Goal: Task Accomplishment & Management: Complete application form

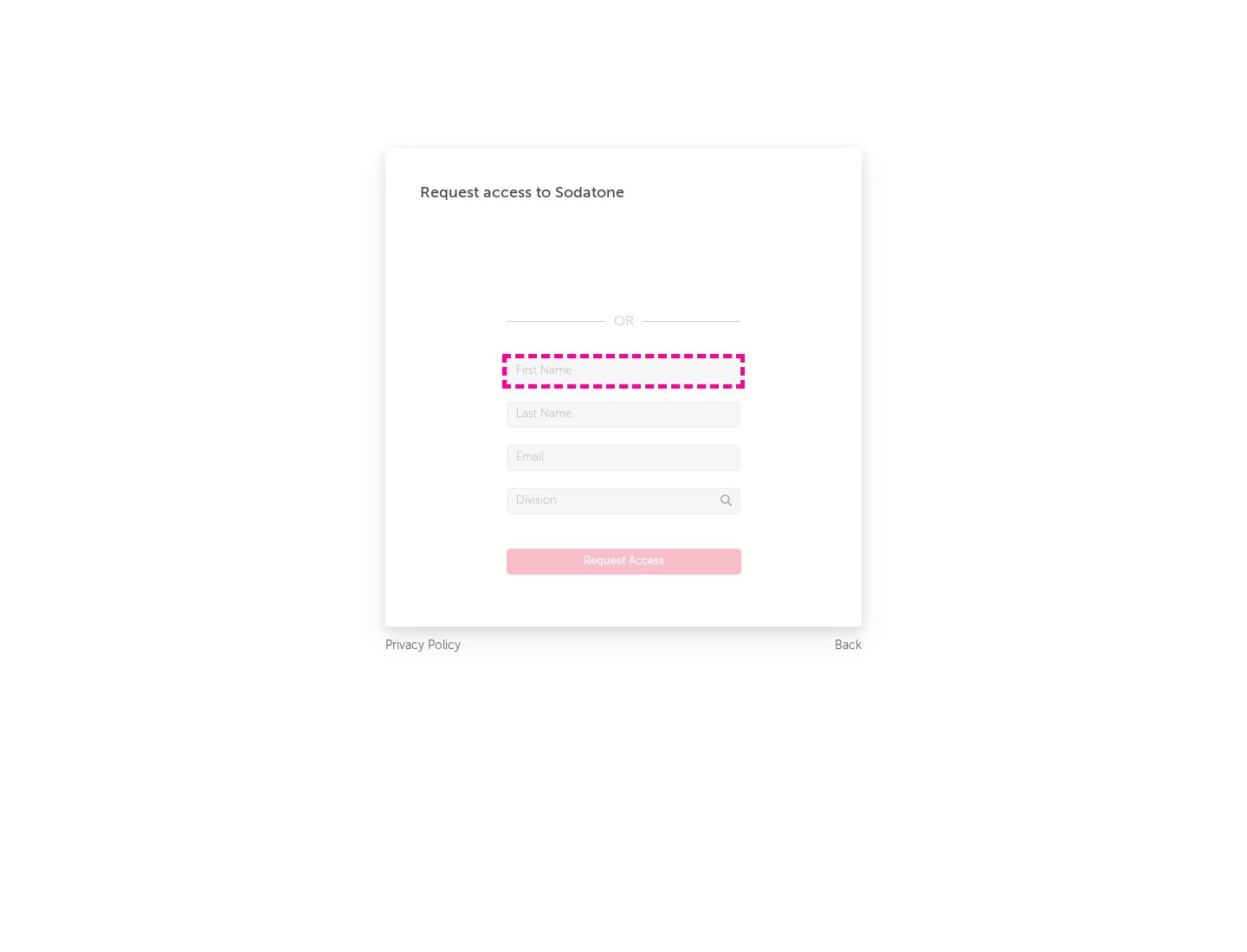
click at [624, 371] on input "text" at bounding box center [623, 371] width 234 height 26
type input "[PERSON_NAME]"
click at [624, 414] on input "text" at bounding box center [623, 414] width 234 height 26
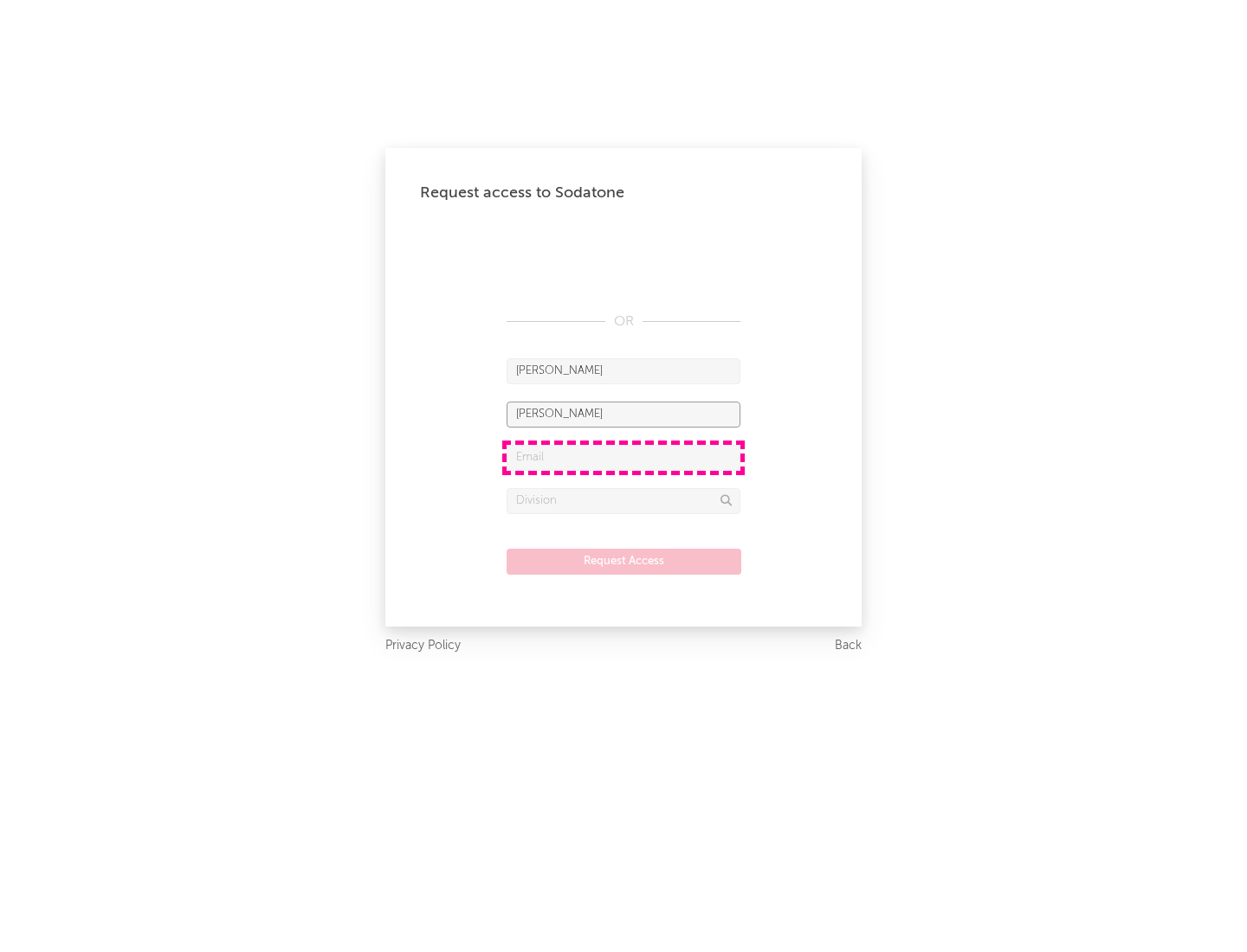
type input "[PERSON_NAME]"
click at [624, 457] on input "text" at bounding box center [623, 458] width 234 height 26
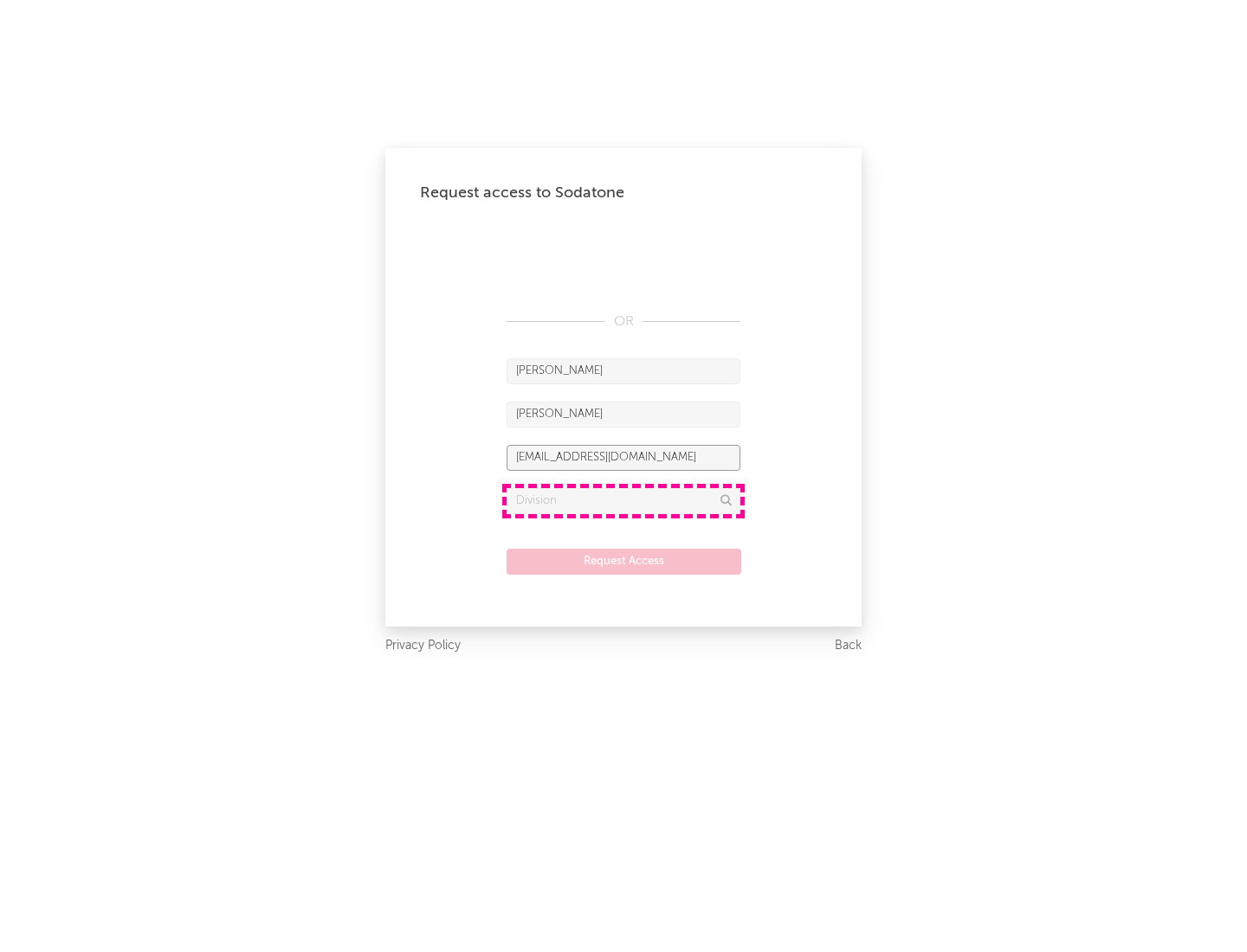
type input "[EMAIL_ADDRESS][DOMAIN_NAME]"
click at [624, 500] on input "text" at bounding box center [623, 501] width 234 height 26
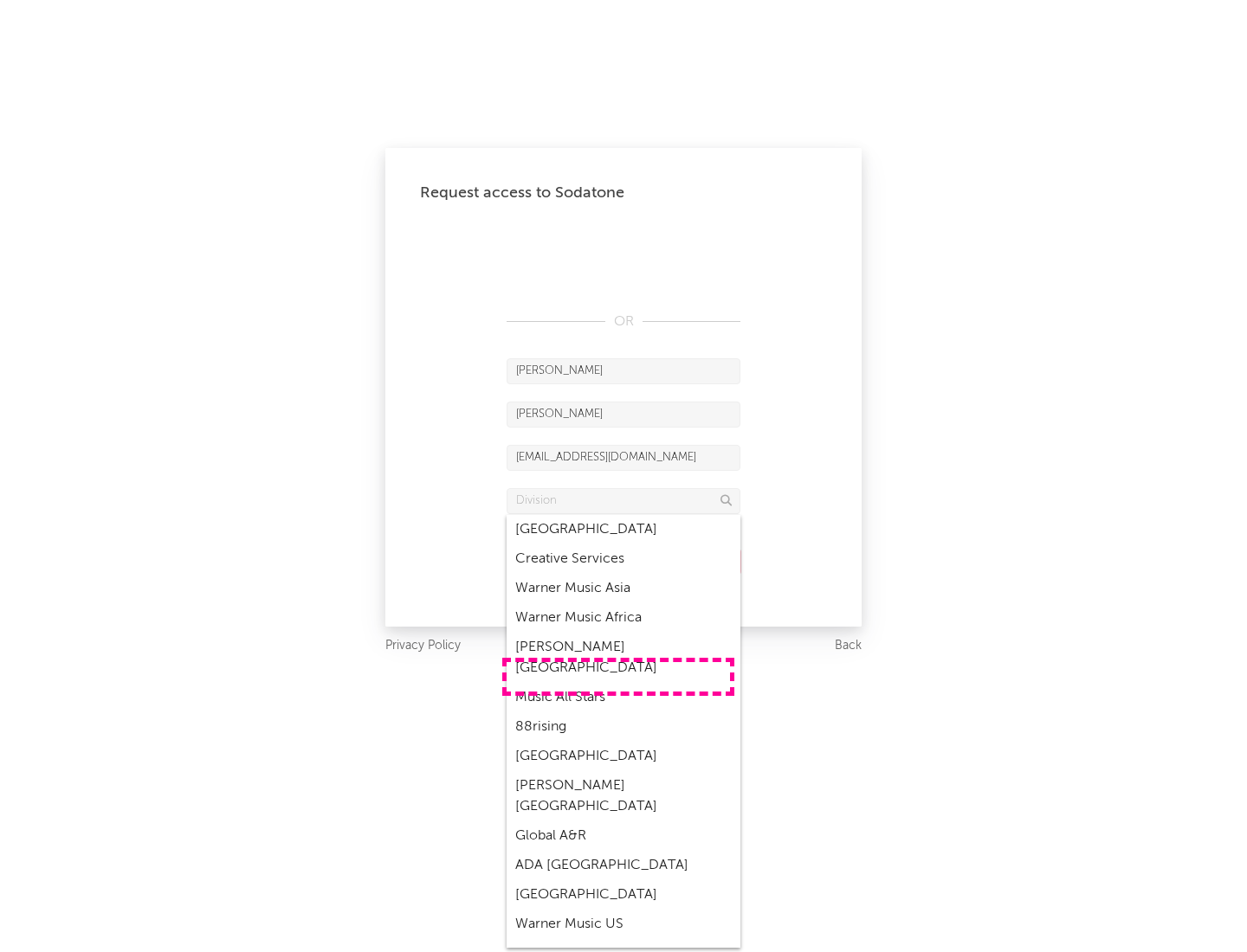
click at [618, 683] on div "Music All Stars" at bounding box center [623, 697] width 234 height 29
type input "Music All Stars"
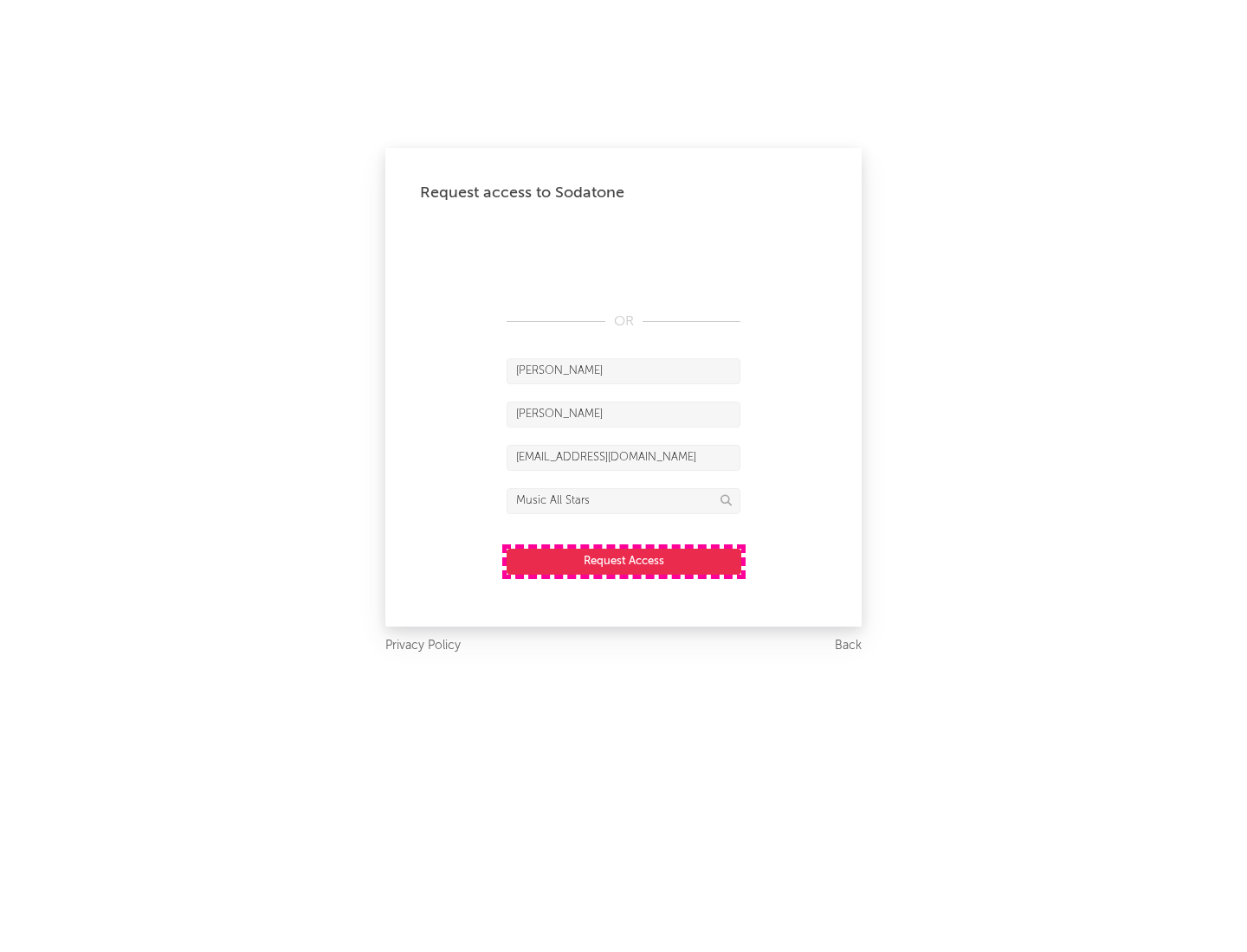
click at [624, 561] on button "Request Access" at bounding box center [623, 561] width 235 height 26
